Goal: Task Accomplishment & Management: Manage account settings

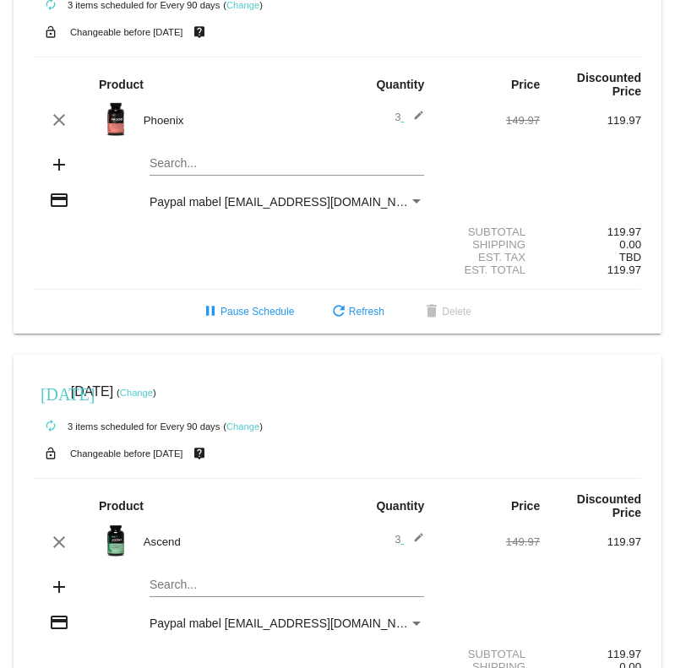
scroll to position [506, 0]
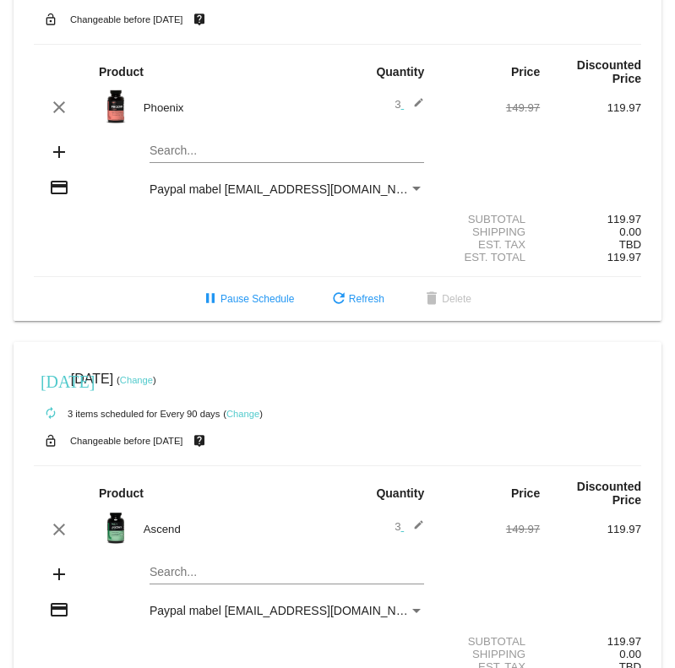
click at [150, 385] on link "Change" at bounding box center [136, 380] width 33 height 10
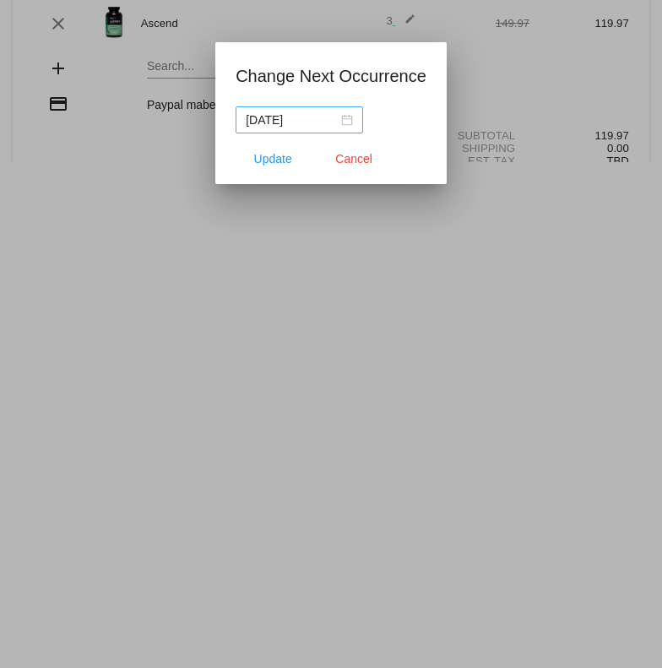
click at [344, 120] on div "[DATE]" at bounding box center [299, 120] width 107 height 19
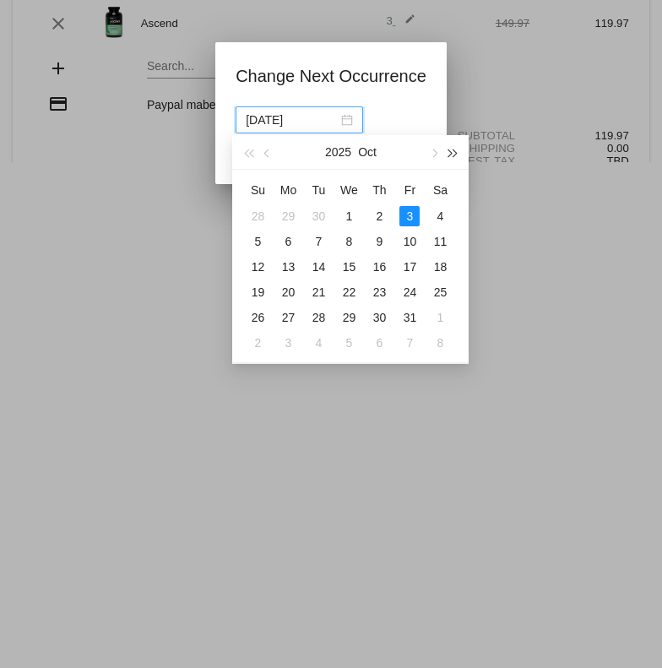
click at [453, 155] on span "button" at bounding box center [453, 154] width 8 height 8
click at [460, 150] on button "button" at bounding box center [453, 152] width 19 height 34
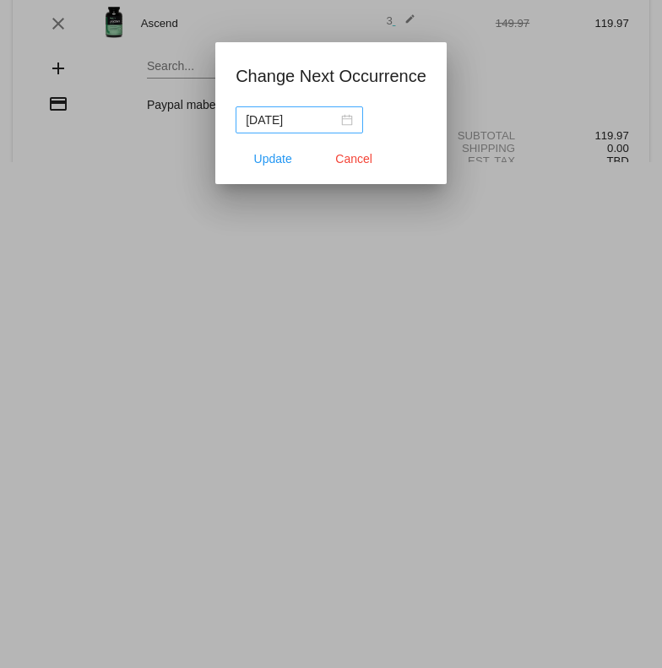
click at [341, 123] on div "[DATE]" at bounding box center [299, 120] width 107 height 19
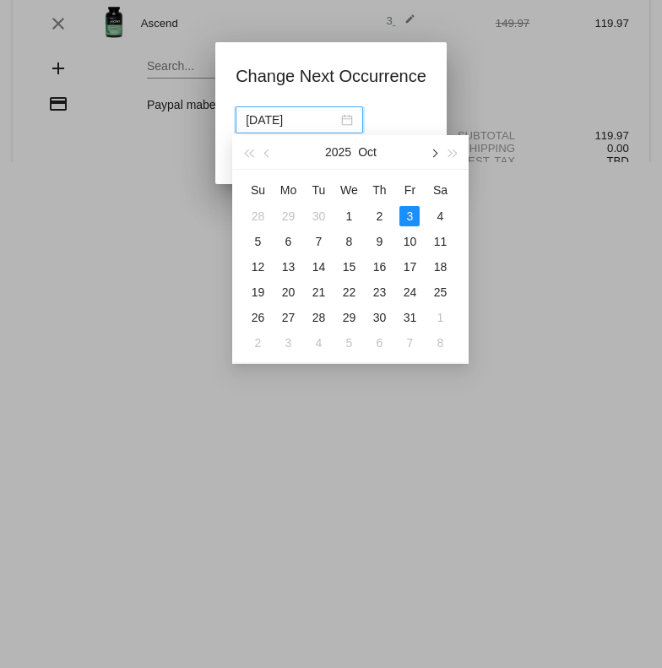
click at [440, 156] on button "button" at bounding box center [434, 152] width 19 height 34
click at [444, 216] on div "1" at bounding box center [440, 216] width 20 height 20
type input "[DATE]"
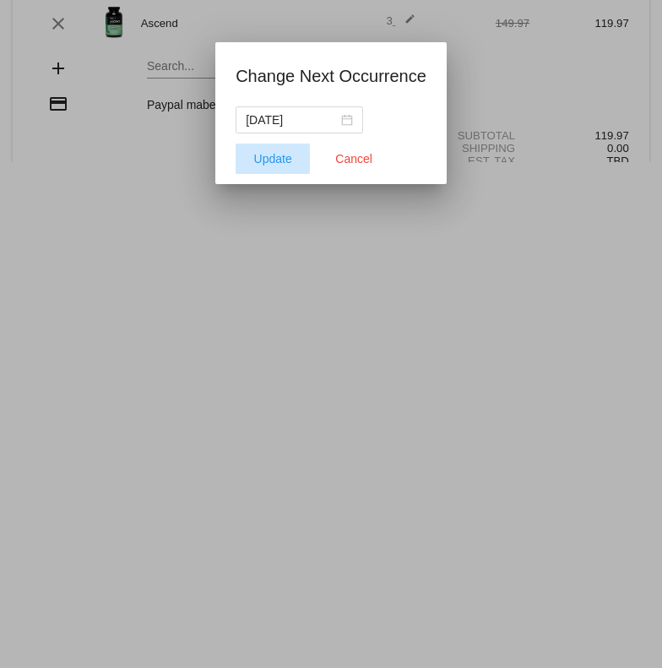
click at [279, 161] on span "Update" at bounding box center [273, 159] width 38 height 14
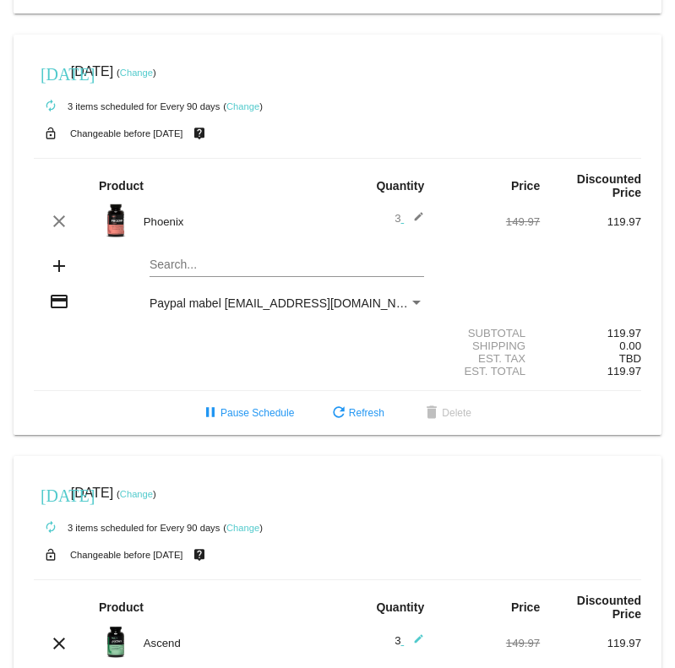
scroll to position [395, 0]
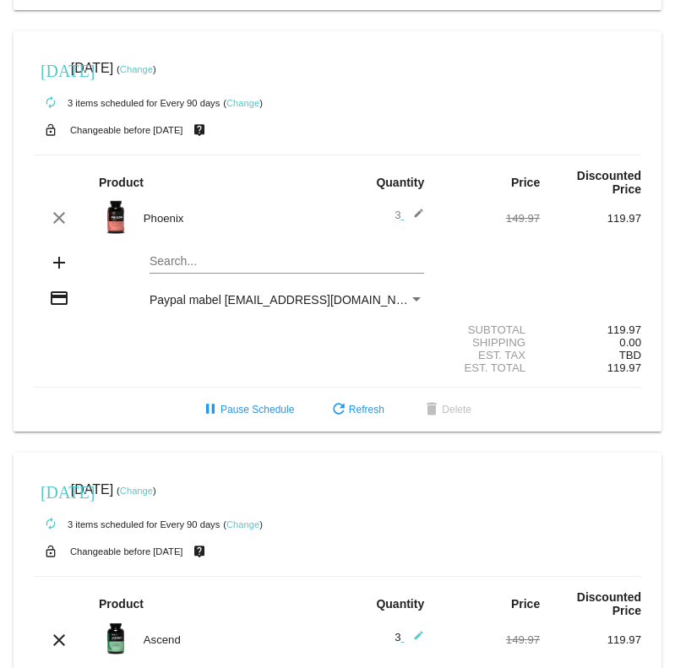
click at [153, 74] on link "Change" at bounding box center [136, 69] width 33 height 10
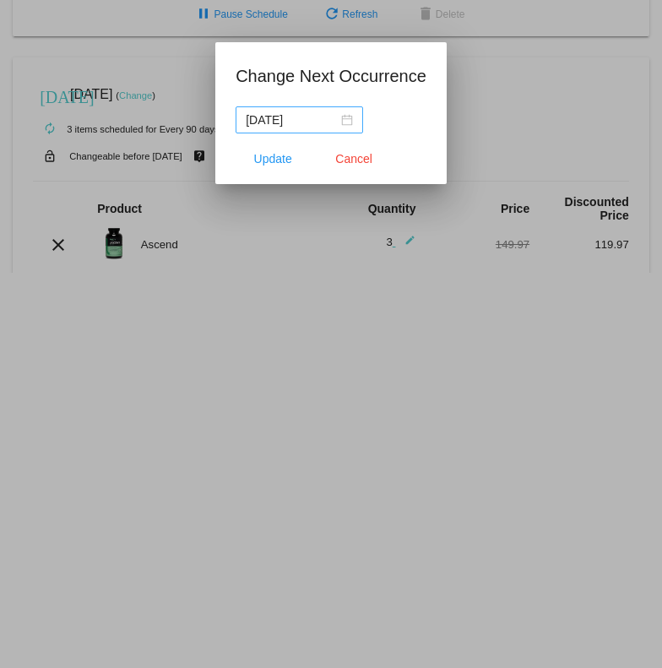
click at [336, 119] on div "[DATE]" at bounding box center [299, 120] width 107 height 19
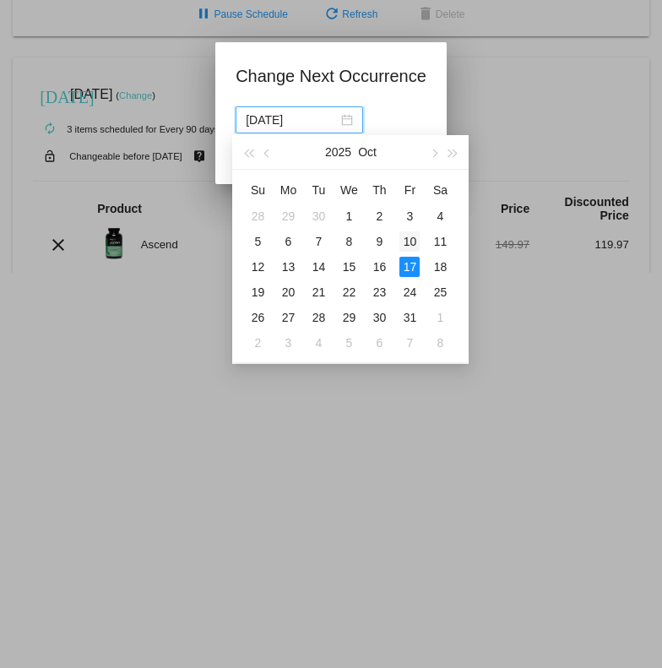
click at [412, 240] on div "10" at bounding box center [410, 241] width 20 height 20
type input "[DATE]"
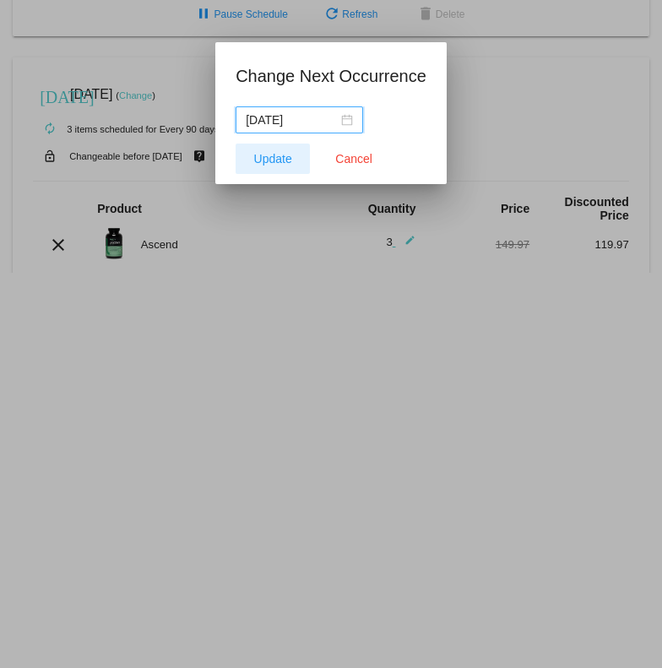
click at [267, 163] on span "Update" at bounding box center [273, 159] width 38 height 14
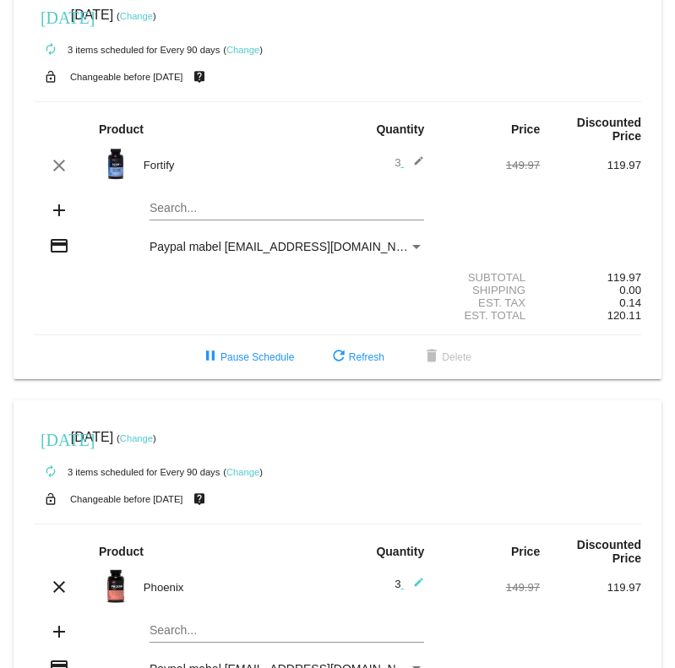
scroll to position [0, 0]
